Goal: Navigation & Orientation: Find specific page/section

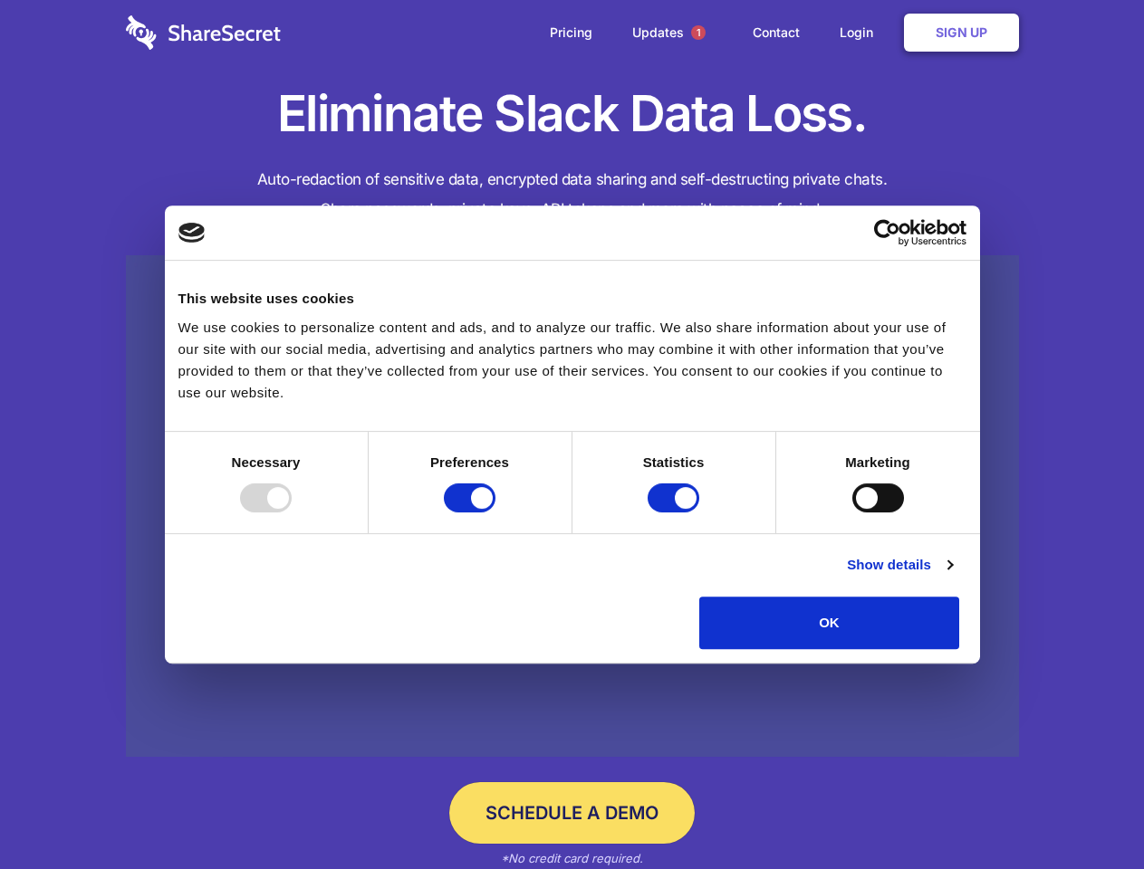
click at [292, 513] on div at bounding box center [266, 498] width 52 height 29
click at [495, 513] on input "Preferences" at bounding box center [470, 498] width 52 height 29
checkbox input "false"
click at [676, 513] on input "Statistics" at bounding box center [674, 498] width 52 height 29
checkbox input "false"
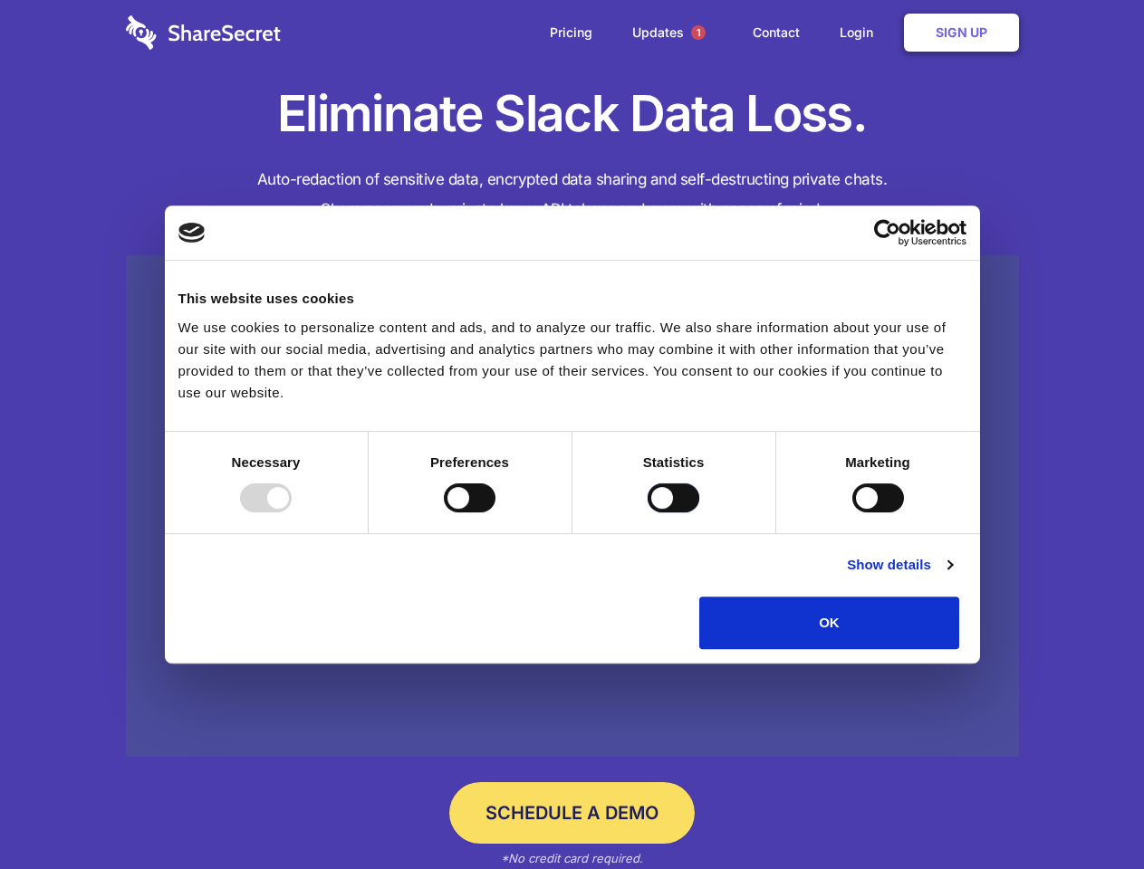
checkbox input "false"
click at [852, 513] on input "Marketing" at bounding box center [878, 498] width 52 height 29
checkbox input "true"
click at [952, 576] on link "Show details" at bounding box center [899, 565] width 105 height 22
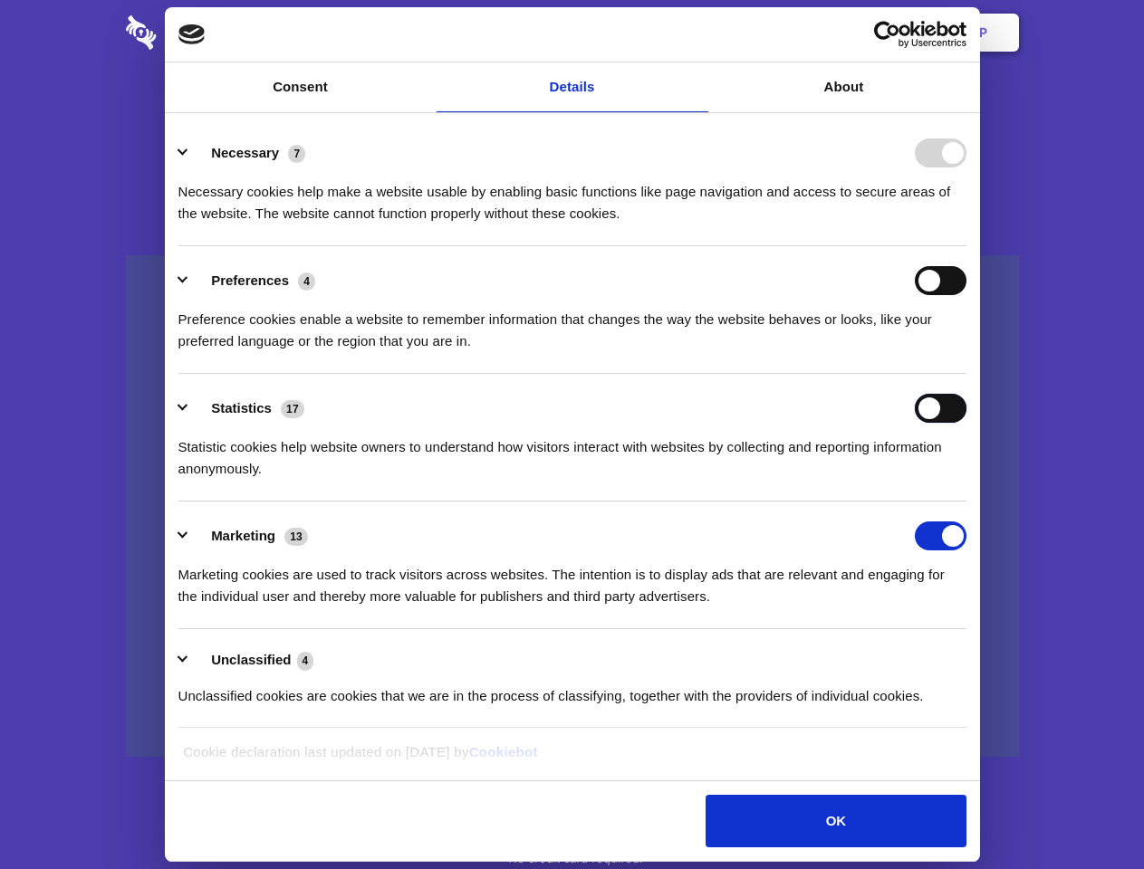
click at [966, 480] on div "Statistics 17 Statistic cookies help website owners to understand how visitors …" at bounding box center [572, 437] width 788 height 86
click at [697, 33] on span "1" at bounding box center [698, 32] width 14 height 14
